Goal: Task Accomplishment & Management: Manage account settings

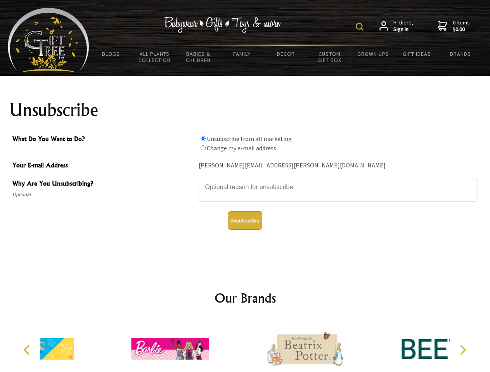
click at [361, 27] on img at bounding box center [359, 27] width 8 height 8
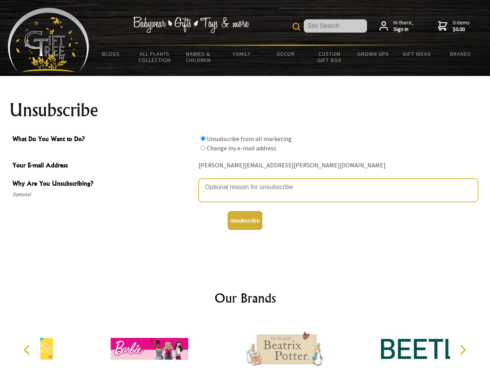
click at [245, 181] on textarea "Why Are You Unsubscribing?" at bounding box center [337, 190] width 279 height 23
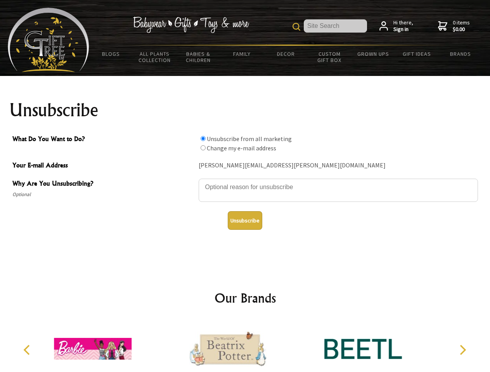
click at [203, 138] on input "What Do You Want to Do?" at bounding box center [202, 138] width 5 height 5
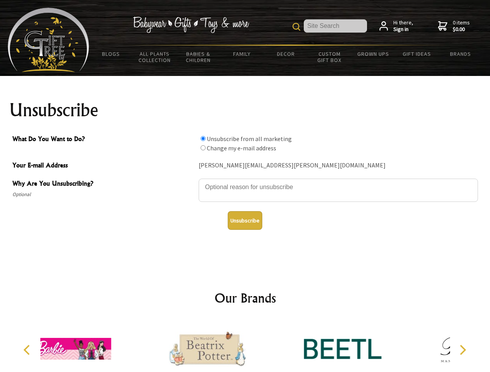
click at [203, 148] on input "What Do You Want to Do?" at bounding box center [202, 147] width 5 height 5
radio input "true"
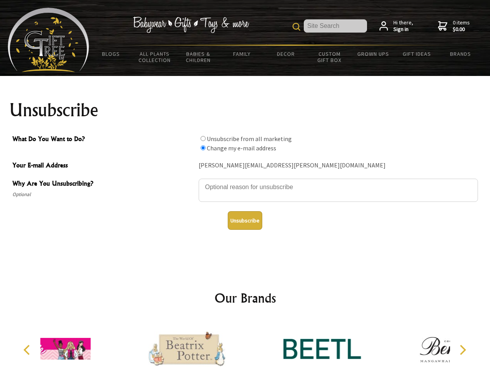
click at [245, 221] on button "Unsubscribe" at bounding box center [245, 220] width 35 height 19
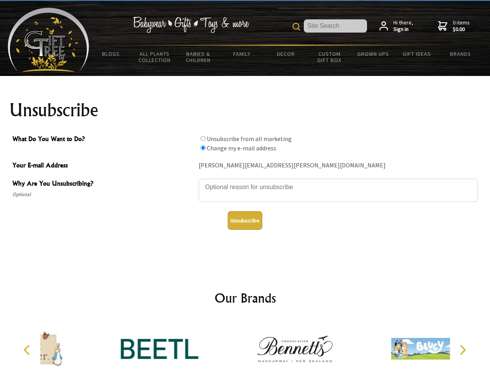
click at [245, 346] on div at bounding box center [294, 350] width 135 height 60
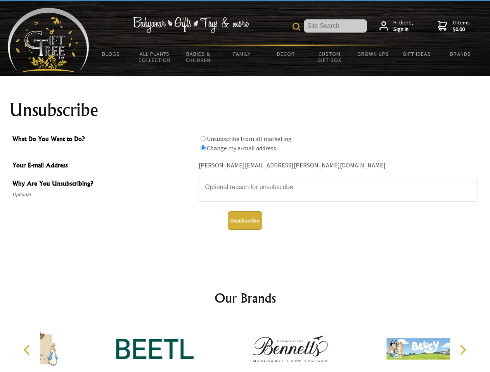
click at [28, 350] on icon "Previous" at bounding box center [27, 350] width 10 height 10
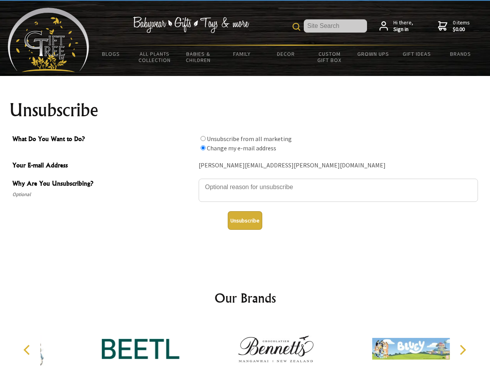
click at [462, 350] on icon "Next" at bounding box center [462, 350] width 10 height 10
